Goal: Find specific page/section: Find specific page/section

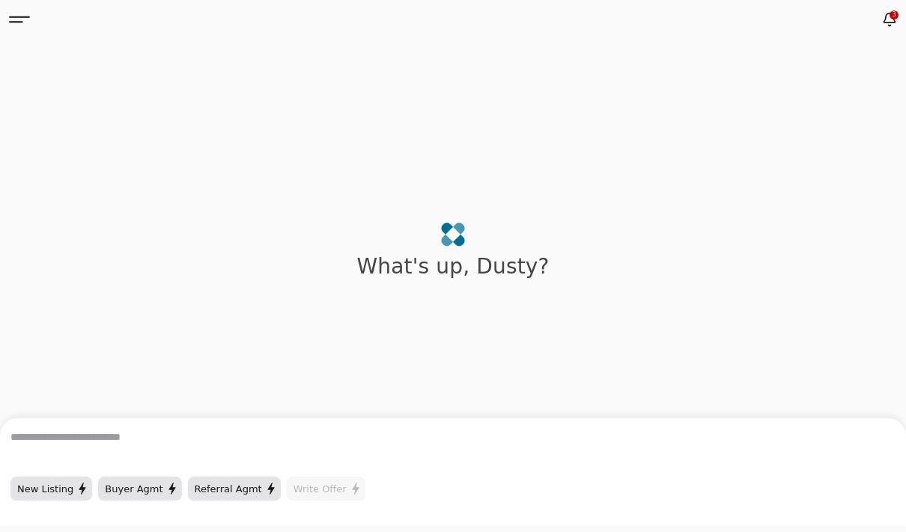
click at [18, 16] on icon at bounding box center [19, 19] width 21 height 7
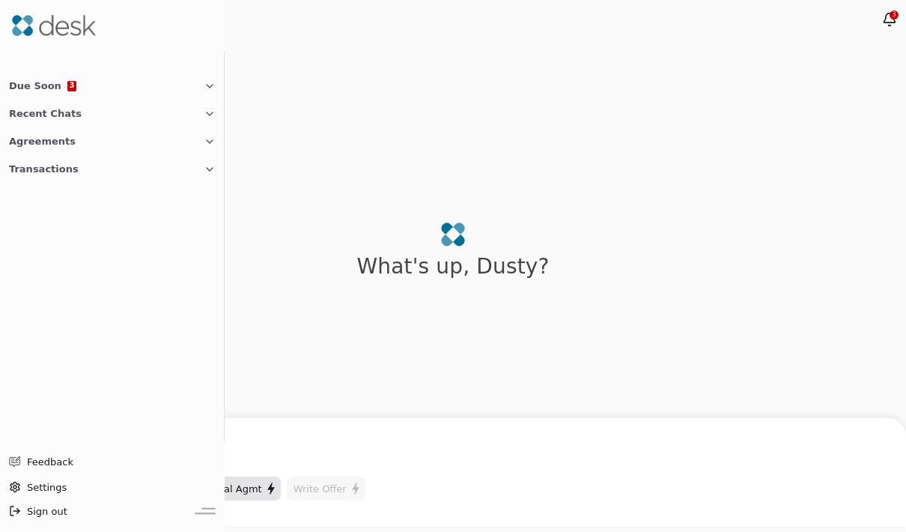
click at [24, 85] on span "Due Soon" at bounding box center [35, 86] width 52 height 16
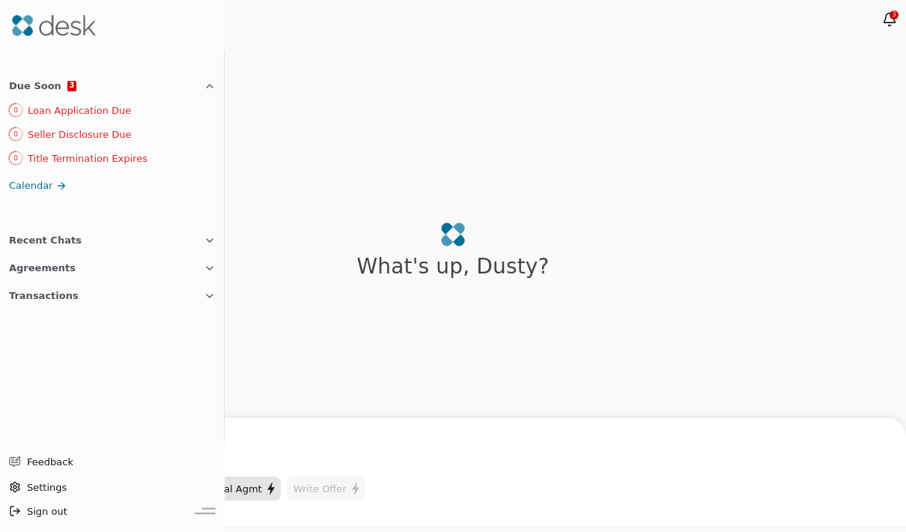
click at [34, 269] on span "Agreements" at bounding box center [42, 268] width 67 height 16
click at [36, 374] on span "Agreements" at bounding box center [38, 367] width 59 height 16
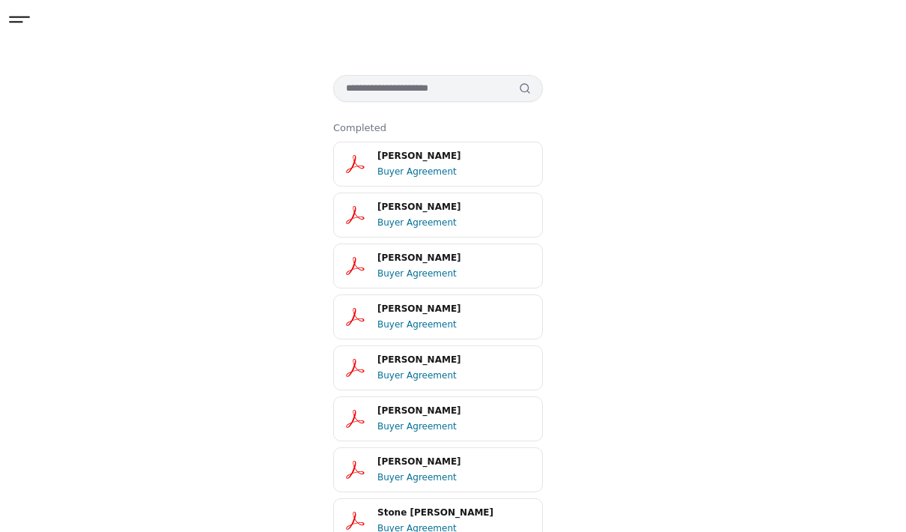
click at [27, 16] on icon at bounding box center [19, 19] width 21 height 7
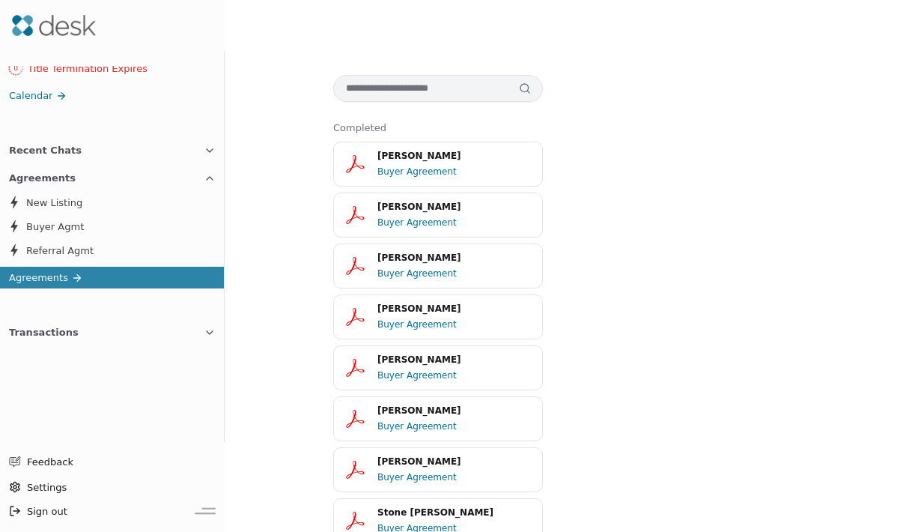
scroll to position [90, 0]
click at [355, 216] on button "[PERSON_NAME] Buyer Agreement" at bounding box center [438, 214] width 210 height 45
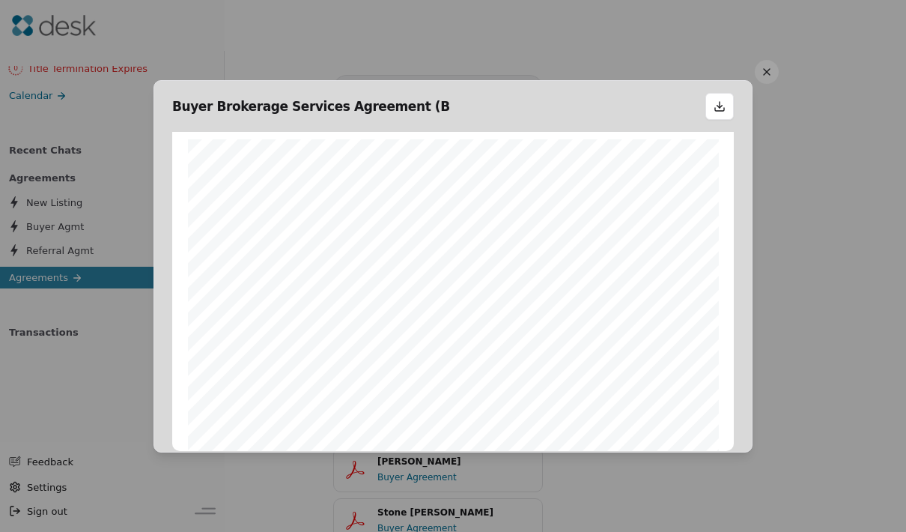
scroll to position [7, 0]
click at [765, 60] on button at bounding box center [767, 72] width 24 height 24
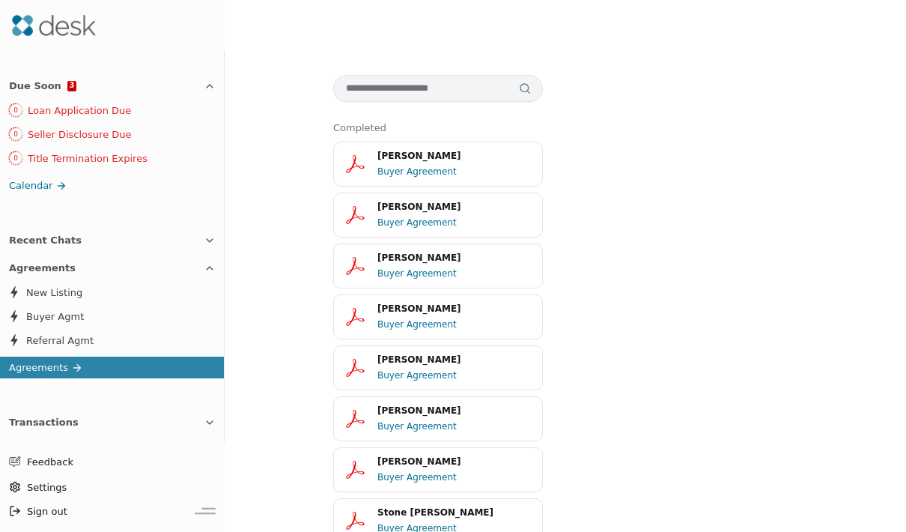
scroll to position [0, 0]
click at [25, 187] on span "Calendar" at bounding box center [30, 185] width 43 height 16
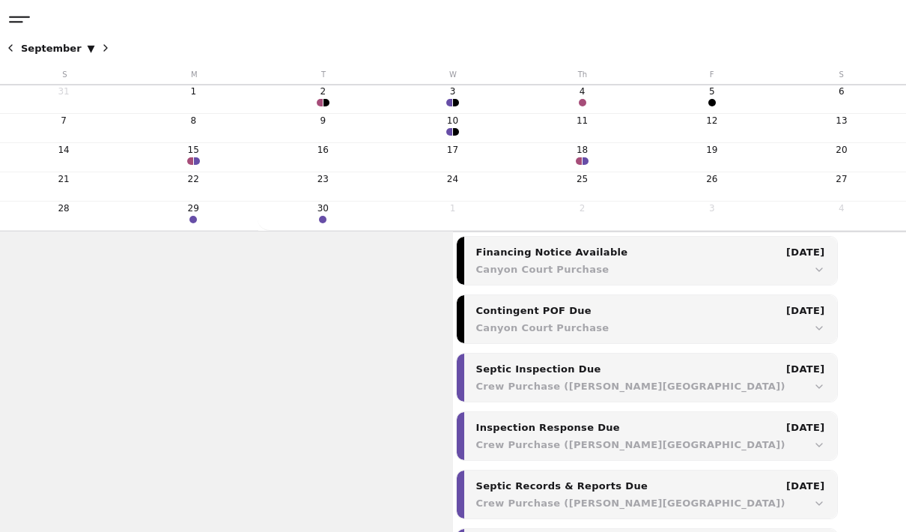
scroll to position [1285, 0]
